Goal: Task Accomplishment & Management: Manage account settings

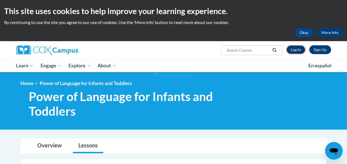
click at [298, 50] on link "Log In" at bounding box center [295, 49] width 19 height 9
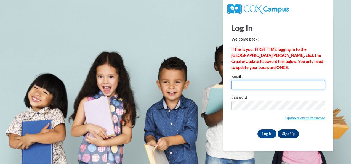
click at [258, 85] on input "Email" at bounding box center [278, 84] width 94 height 9
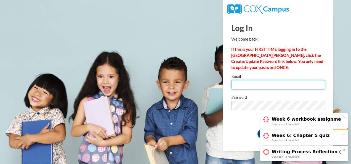
type input "[EMAIL_ADDRESS][DOMAIN_NAME]"
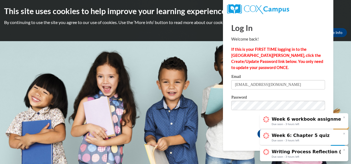
click at [346, 115] on link "Week 6 workbook assignment: Chapter 5 Due soon - 3 hours left" at bounding box center [304, 121] width 88 height 16
click at [344, 117] on icon at bounding box center [344, 117] width 3 height 3
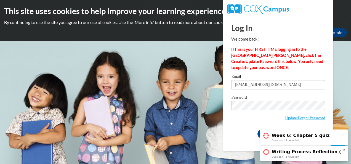
click at [345, 134] on icon at bounding box center [344, 133] width 3 height 3
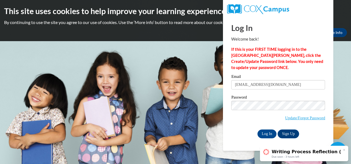
click at [344, 149] on icon at bounding box center [344, 149] width 1 height 1
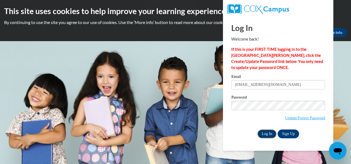
click at [270, 133] on input "Log In" at bounding box center [266, 133] width 19 height 9
click at [267, 133] on input "Log In" at bounding box center [266, 133] width 19 height 9
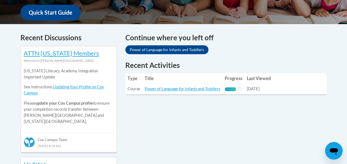
scroll to position [189, 0]
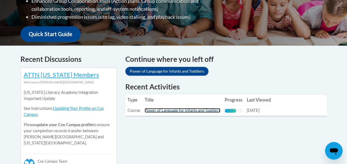
click at [176, 110] on link "Power of Language for Infants and Toddlers" at bounding box center [183, 110] width 76 height 5
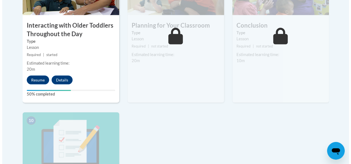
scroll to position [552, 0]
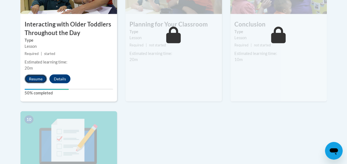
click at [34, 78] on button "Resume" at bounding box center [36, 79] width 22 height 9
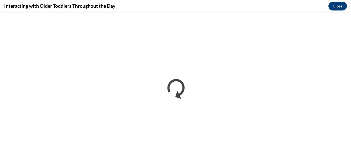
scroll to position [0, 0]
